Goal: Book appointment/travel/reservation

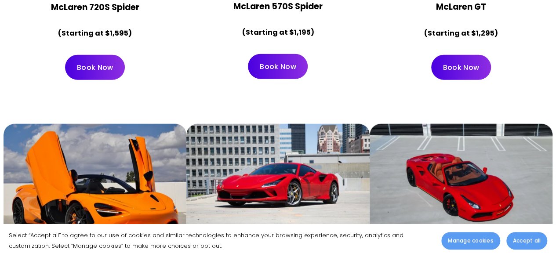
scroll to position [1061, 0]
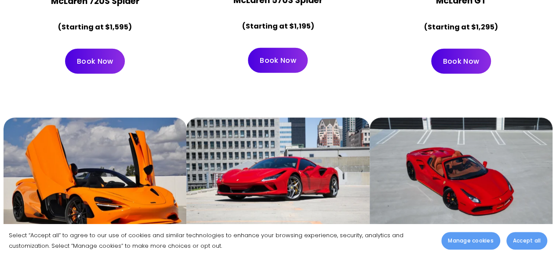
click at [526, 243] on span "Accept all" at bounding box center [527, 241] width 28 height 8
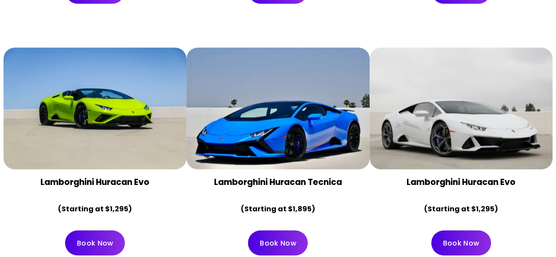
scroll to position [651, 0]
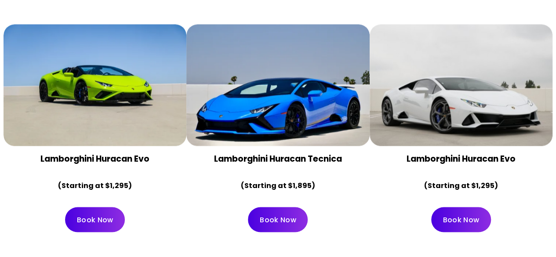
click at [457, 207] on link "Book Now" at bounding box center [461, 219] width 60 height 25
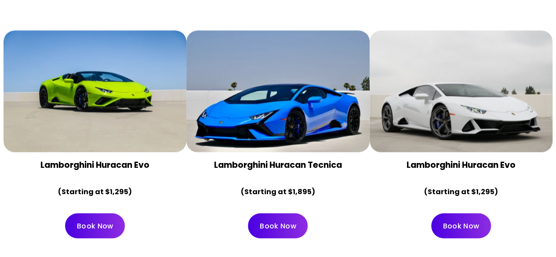
scroll to position [645, 0]
click at [456, 213] on link "Book Now" at bounding box center [461, 225] width 60 height 25
